Goal: Task Accomplishment & Management: Manage account settings

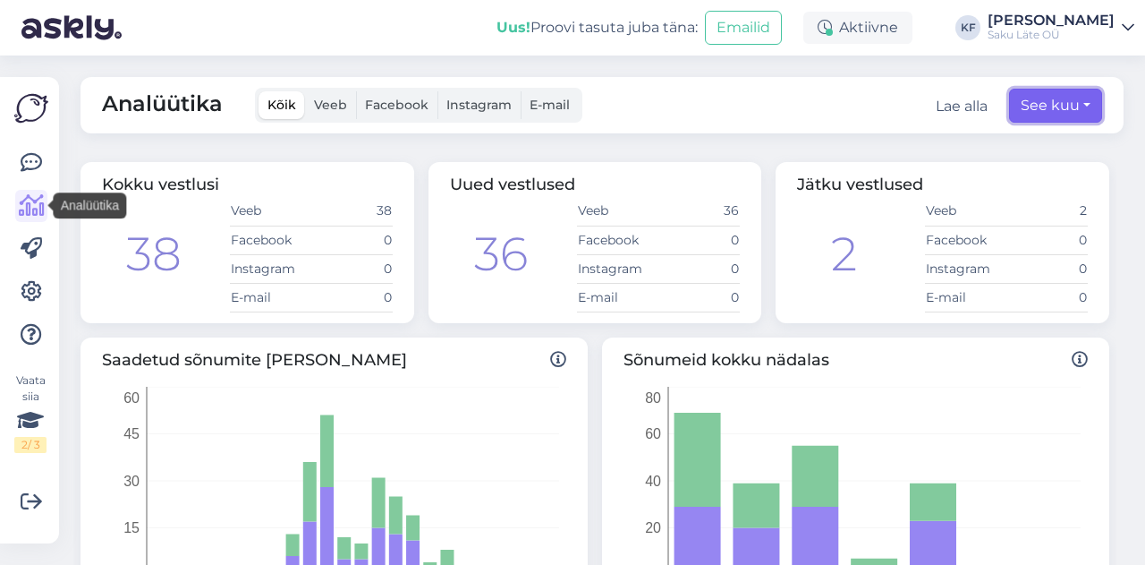
click at [1077, 110] on button "See kuu" at bounding box center [1055, 106] width 93 height 34
select select "8"
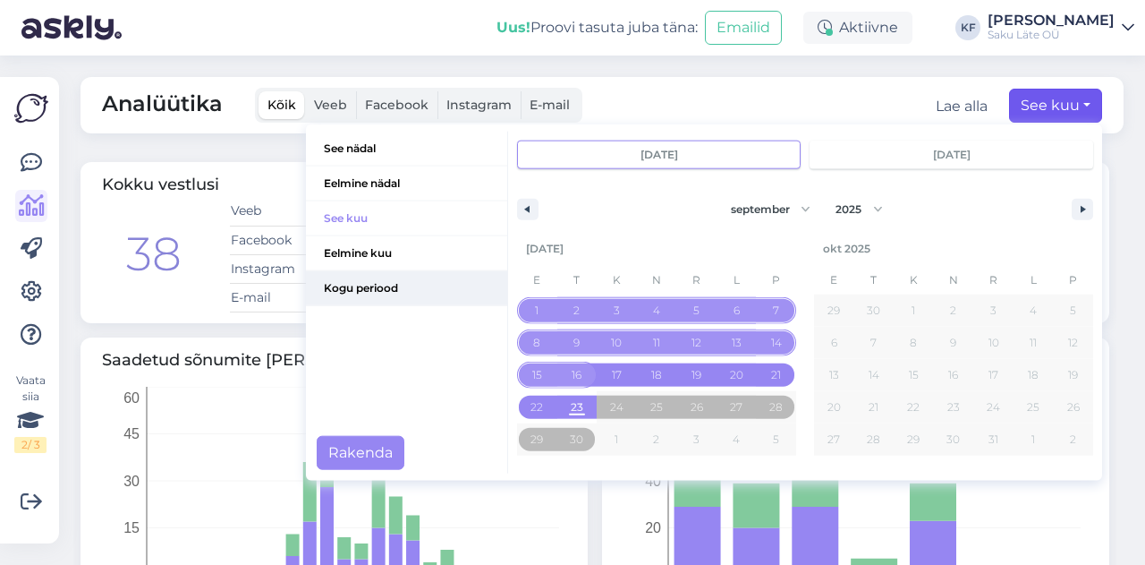
click at [365, 279] on span "Kogu periood" at bounding box center [406, 288] width 201 height 34
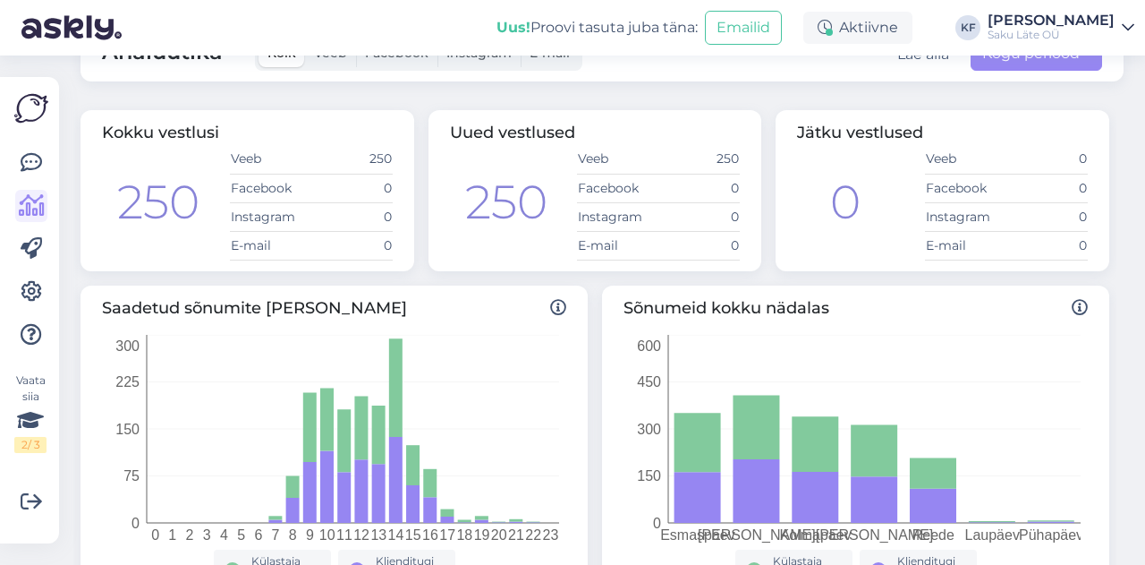
scroll to position [89, 0]
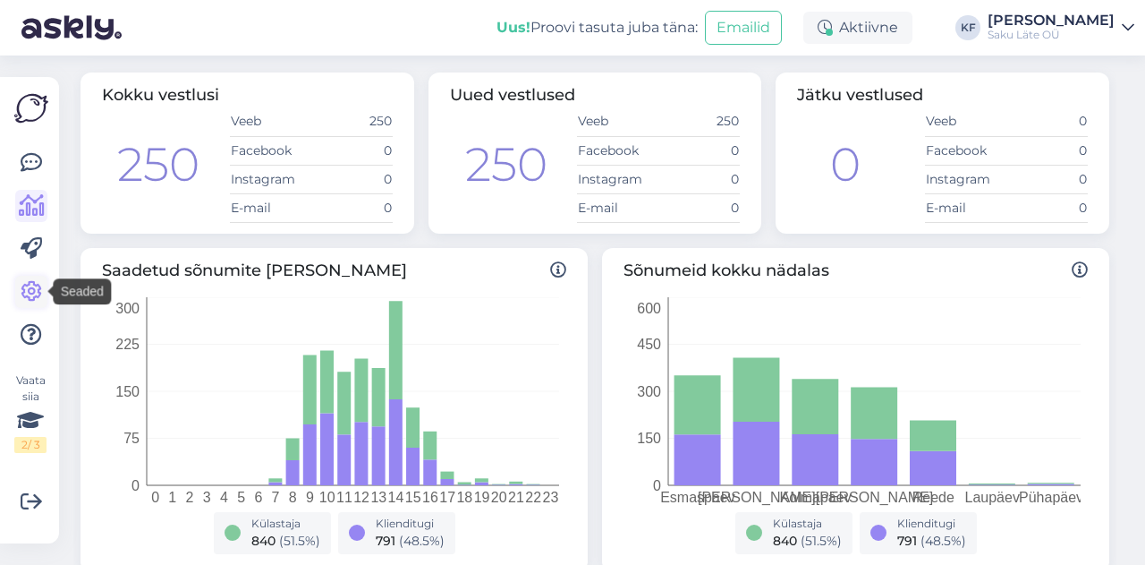
click at [34, 293] on icon at bounding box center [31, 291] width 21 height 21
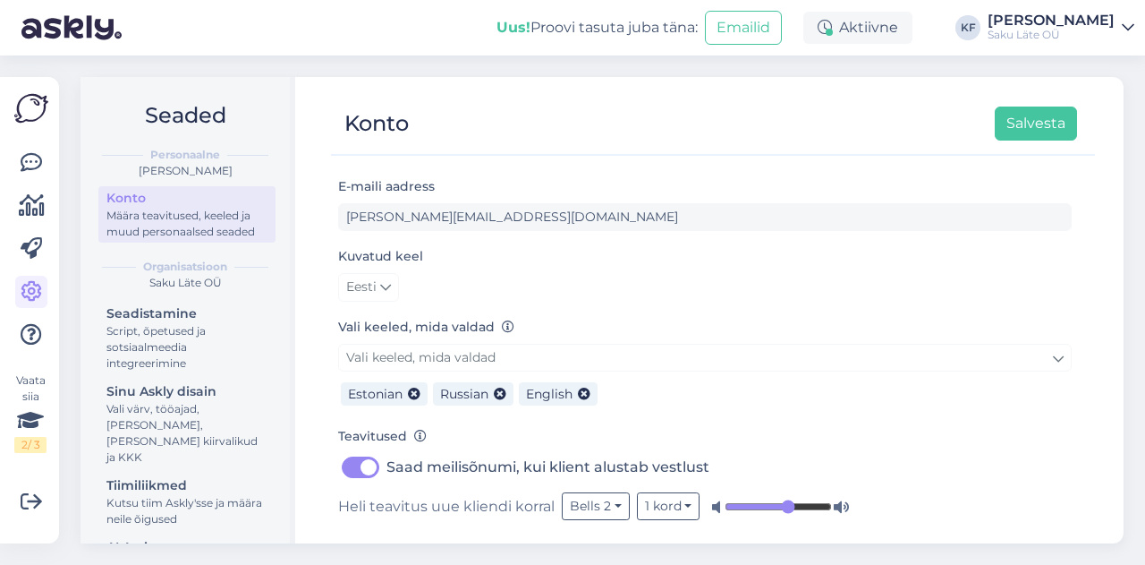
scroll to position [89, 0]
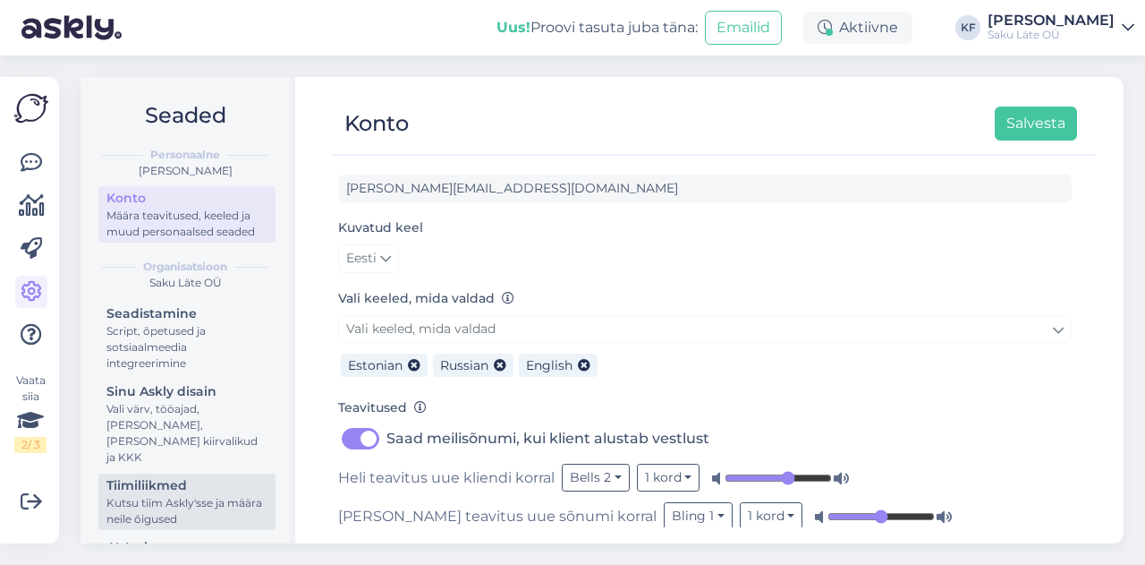
click at [186, 491] on div "Tiimiliikmed" at bounding box center [186, 485] width 161 height 19
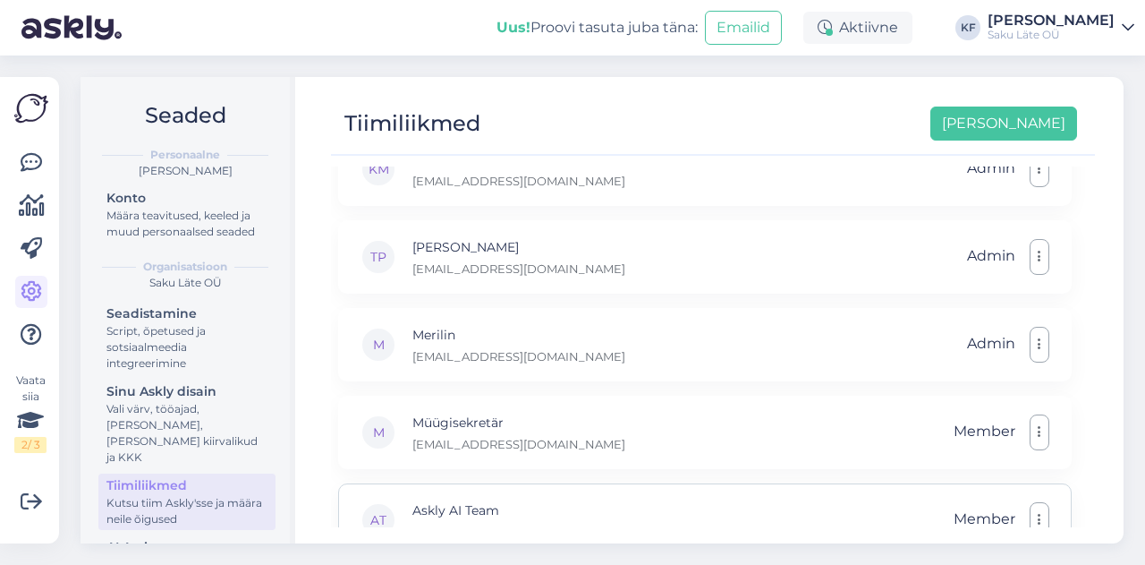
scroll to position [358, 0]
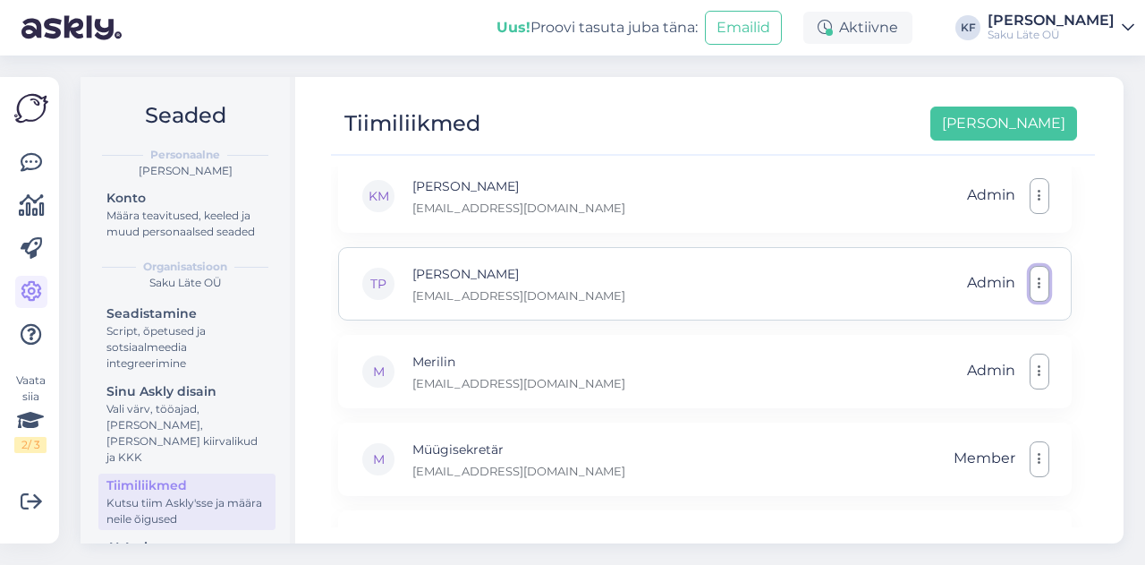
click at [1043, 277] on button "button" at bounding box center [1040, 284] width 20 height 36
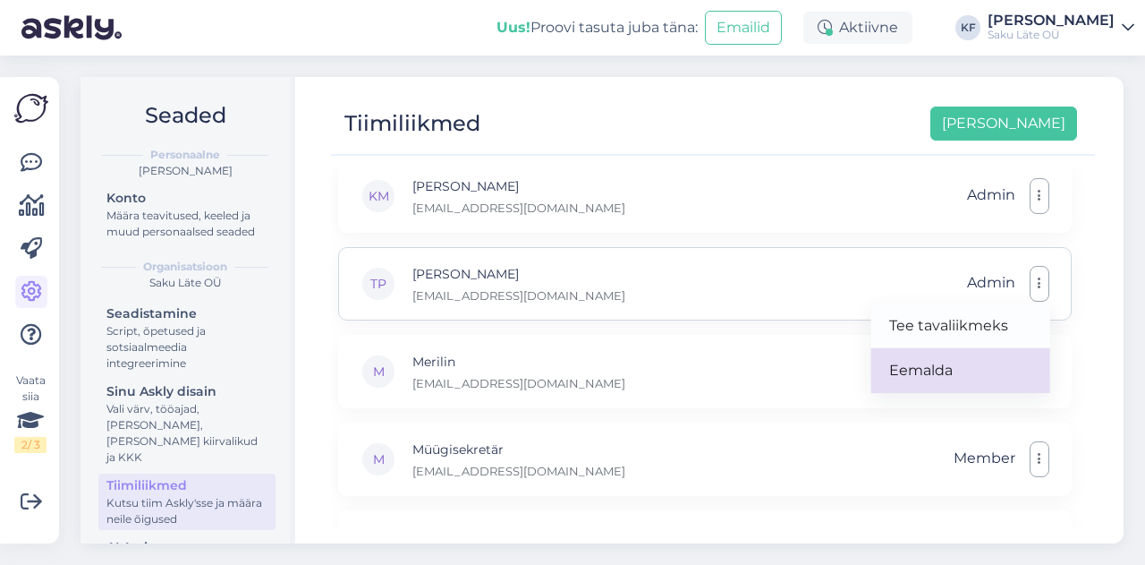
click at [954, 361] on link "Eemalda" at bounding box center [961, 370] width 179 height 45
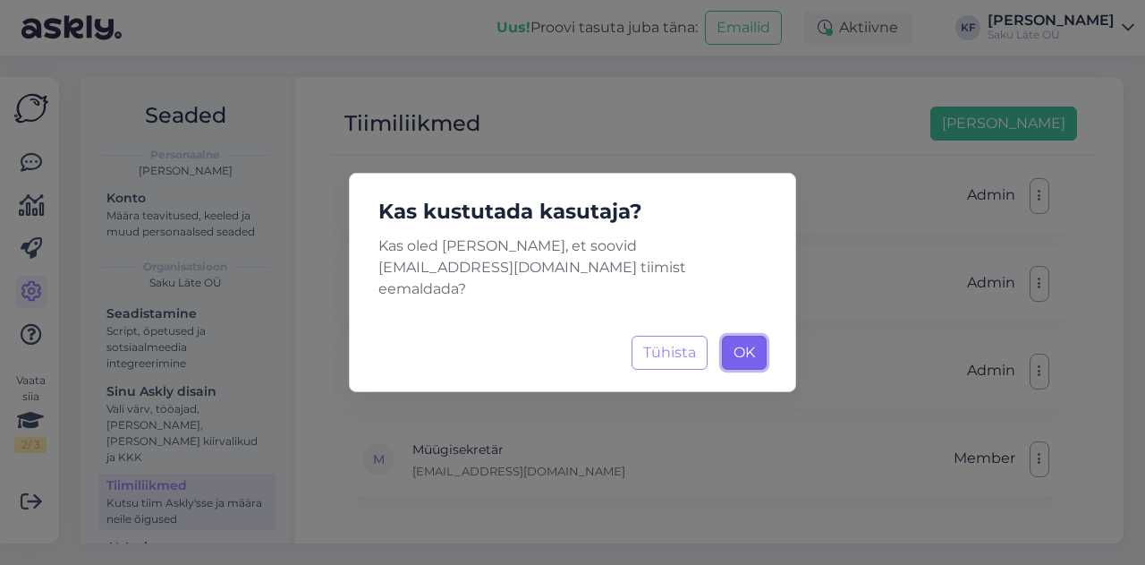
click at [741, 344] on span "OK" at bounding box center [744, 352] width 21 height 17
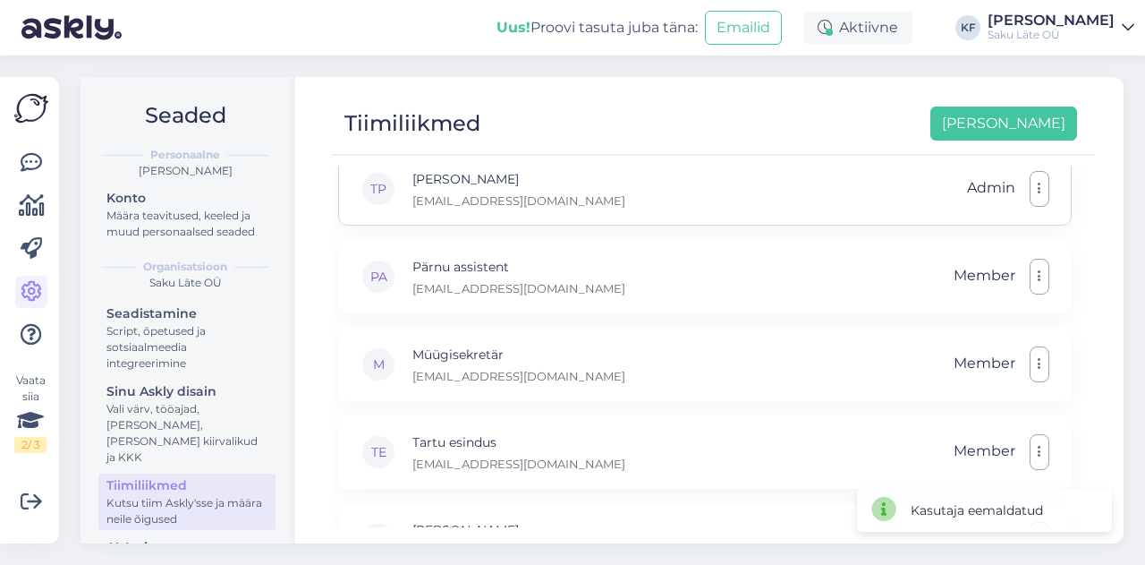
scroll to position [771, 0]
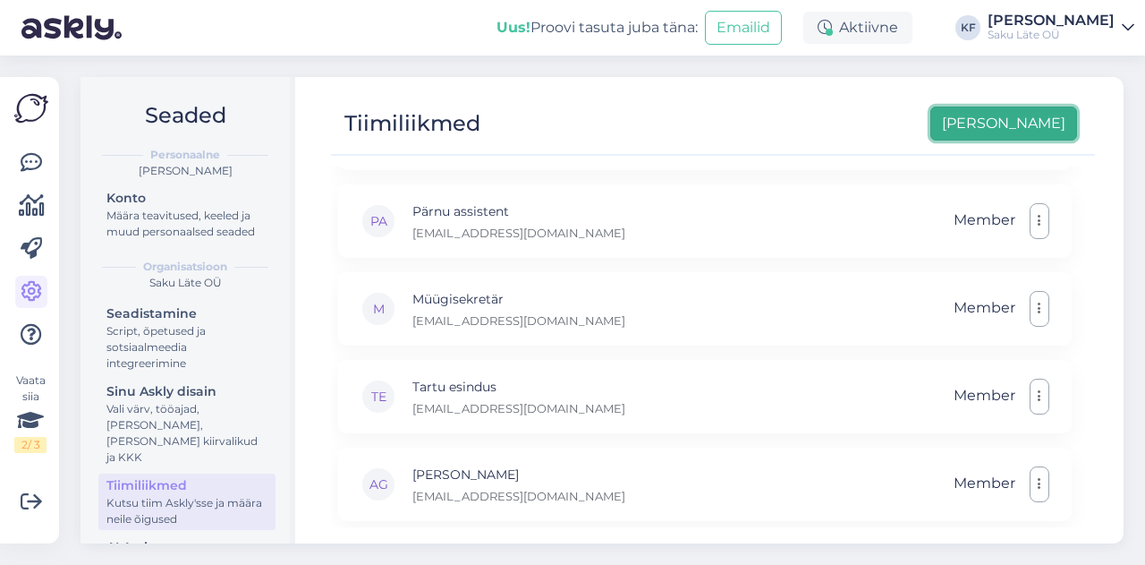
click at [1027, 112] on button "[PERSON_NAME]" at bounding box center [1004, 123] width 147 height 34
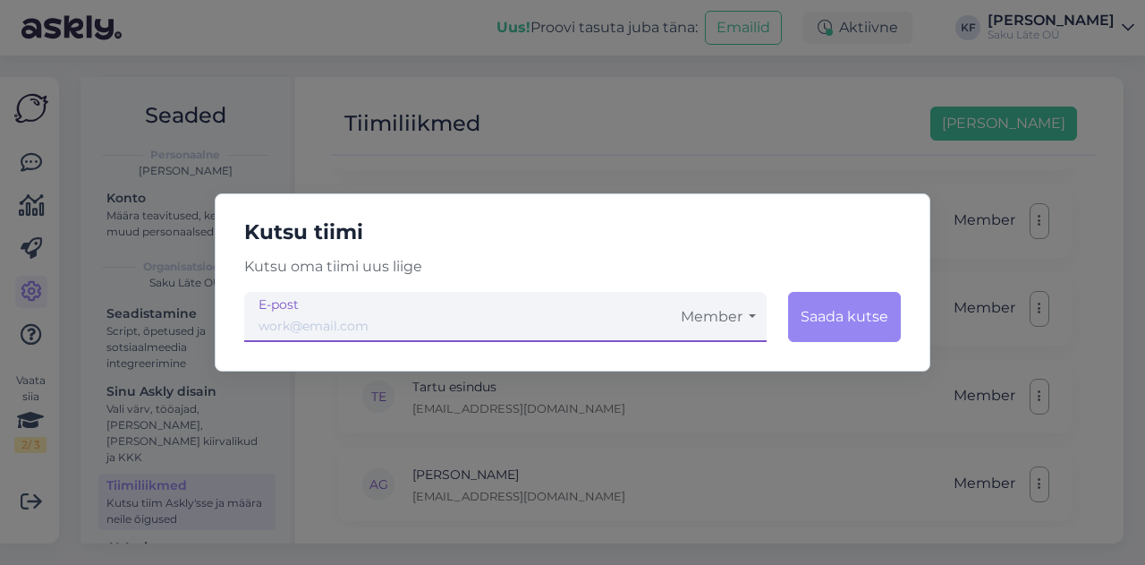
click at [378, 343] on div "Kutsu tiimi Kutsu oma tiimi uus liige Member Saada kutse E-post" at bounding box center [573, 282] width 716 height 178
click at [376, 331] on input "email" at bounding box center [457, 317] width 426 height 50
type input "8"
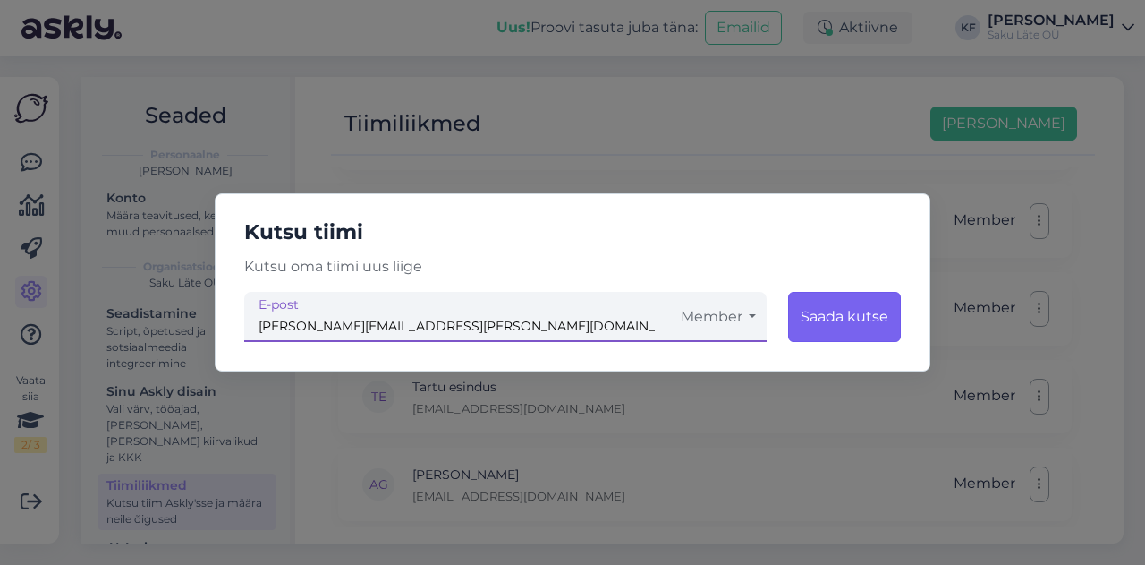
type input "[PERSON_NAME][EMAIL_ADDRESS][PERSON_NAME][DOMAIN_NAME]"
click at [854, 309] on button "Saada kutse" at bounding box center [844, 317] width 113 height 50
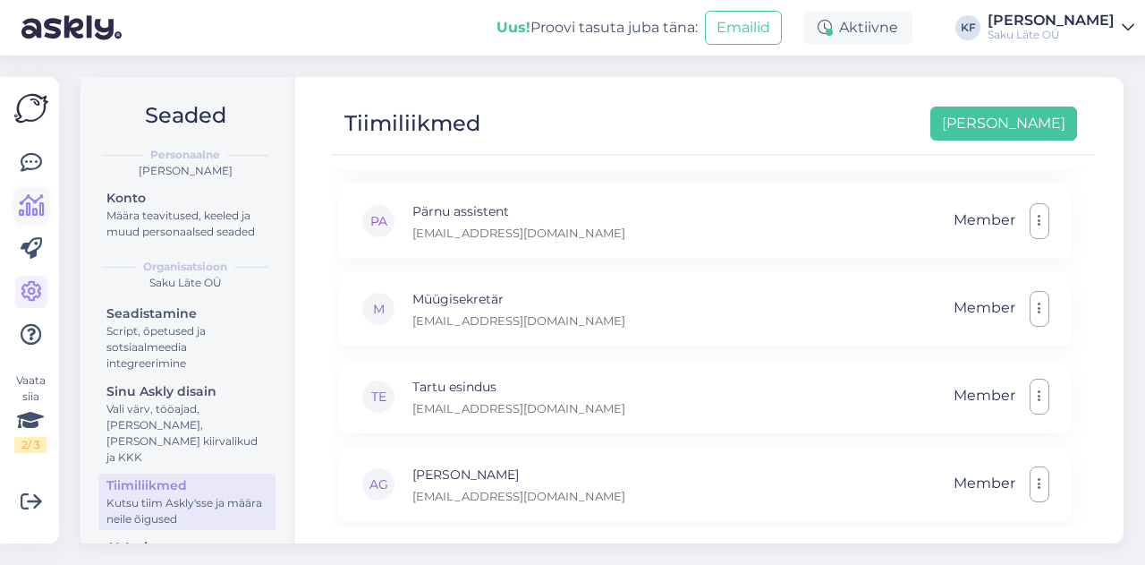
click at [30, 198] on icon at bounding box center [32, 205] width 26 height 21
